Goal: Information Seeking & Learning: Learn about a topic

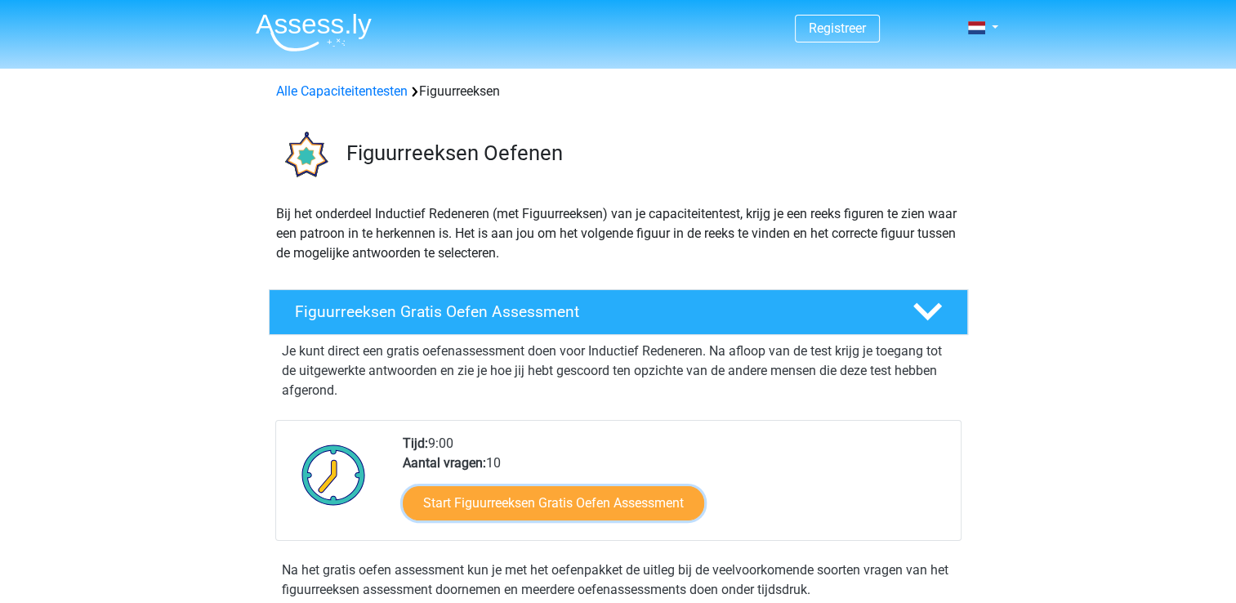
click at [501, 508] on link "Start Figuurreeksen Gratis Oefen Assessment" at bounding box center [553, 503] width 301 height 34
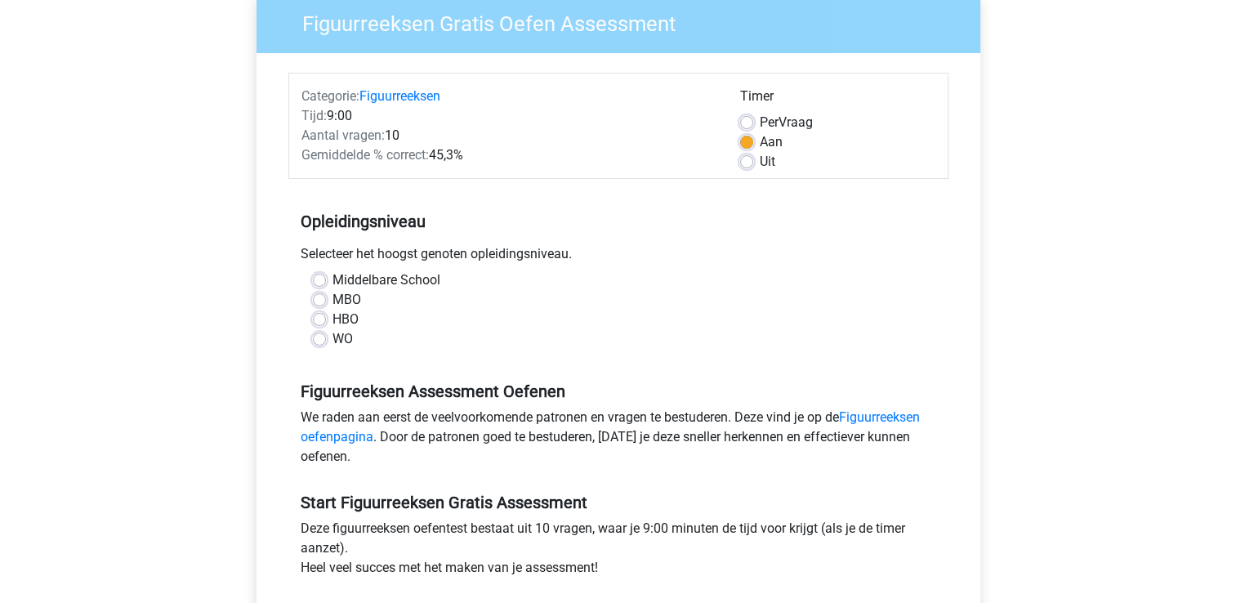
scroll to position [140, 0]
click at [310, 330] on div "Middelbare School MBO HBO WO" at bounding box center [618, 309] width 635 height 78
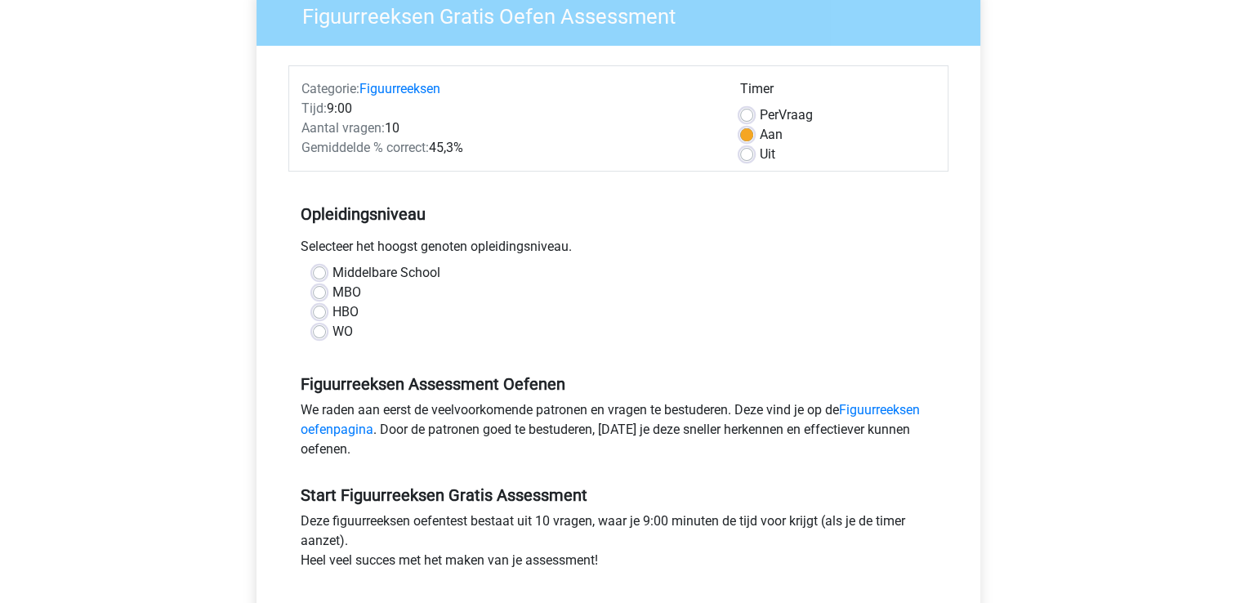
click at [332, 333] on label "WO" at bounding box center [342, 332] width 20 height 20
click at [316, 333] on input "WO" at bounding box center [319, 330] width 13 height 16
radio input "true"
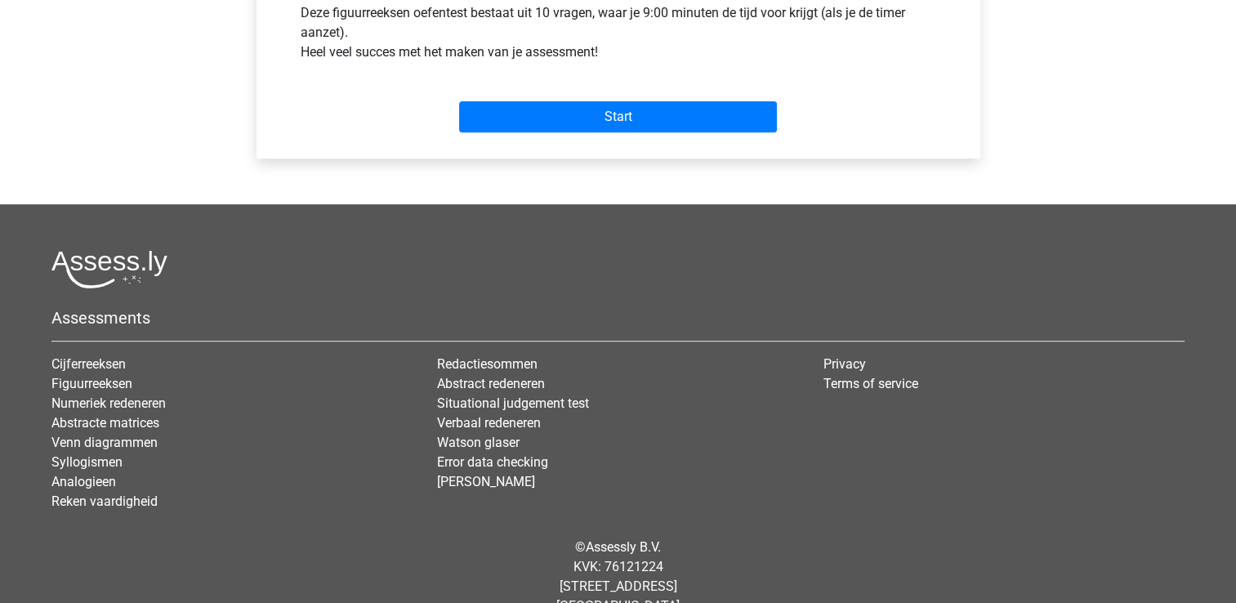
scroll to position [686, 0]
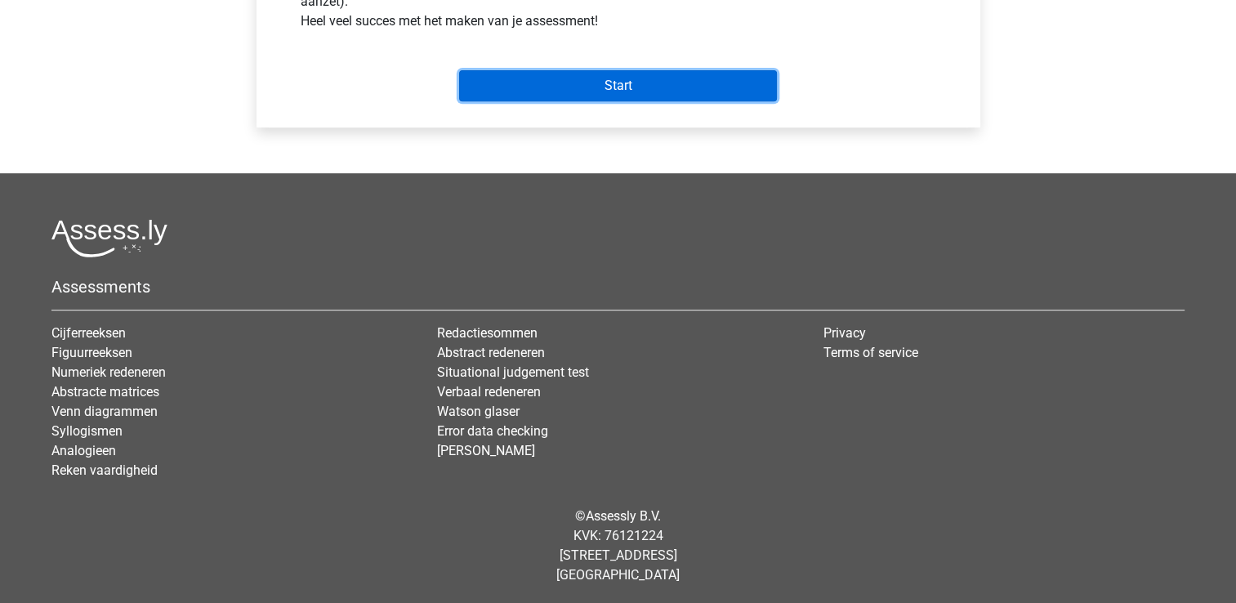
click at [529, 87] on input "Start" at bounding box center [618, 85] width 318 height 31
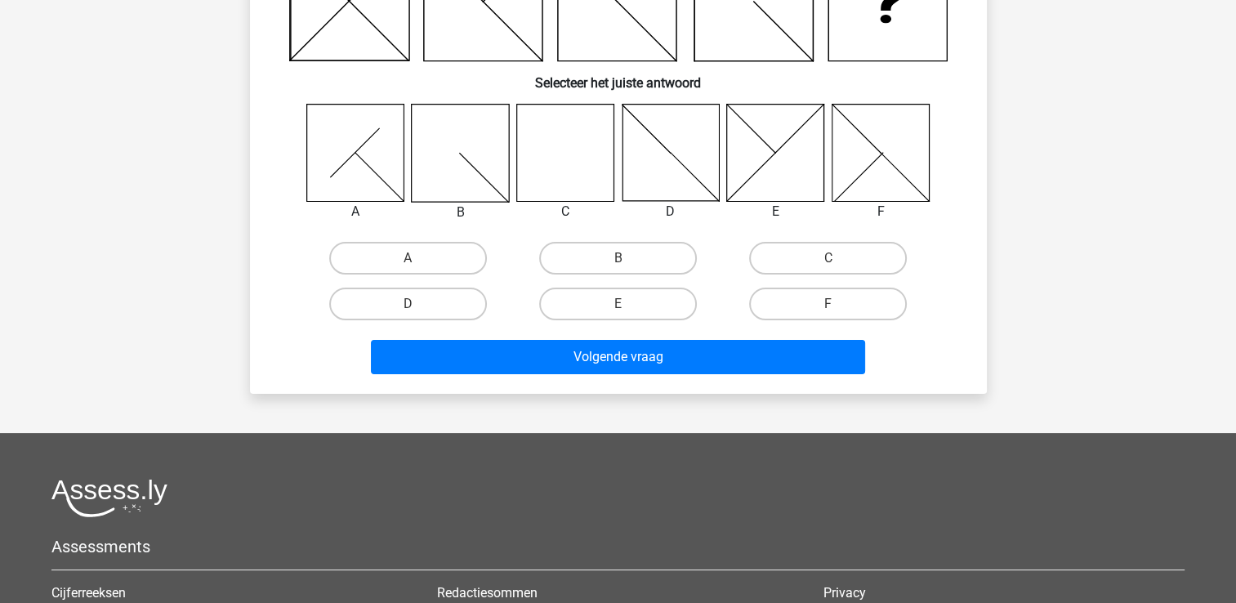
scroll to position [212, 0]
